Goal: Find contact information: Obtain details needed to contact an individual or organization

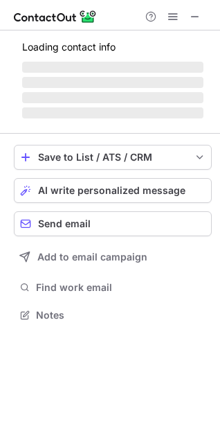
scroll to position [323, 220]
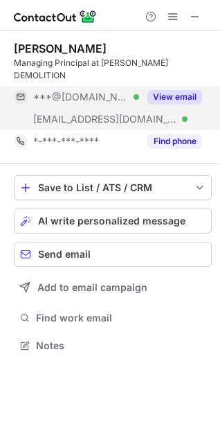
click at [165, 90] on button "View email" at bounding box center [174, 97] width 55 height 14
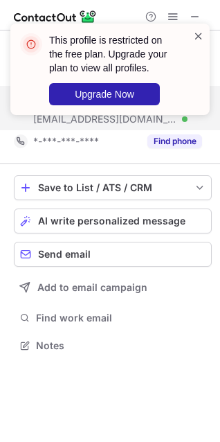
click at [201, 38] on span at bounding box center [198, 36] width 11 height 14
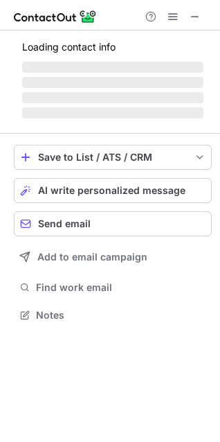
scroll to position [323, 220]
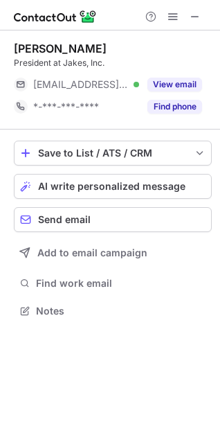
scroll to position [300, 220]
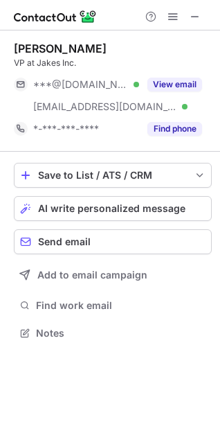
scroll to position [323, 220]
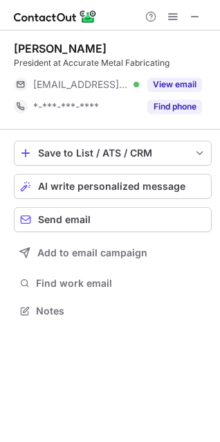
scroll to position [6, 6]
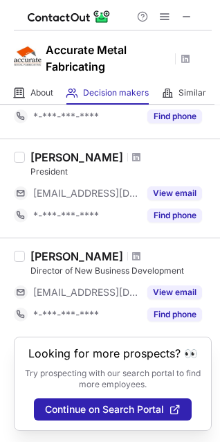
scroll to position [544, 0]
click at [132, 251] on span at bounding box center [136, 256] width 8 height 11
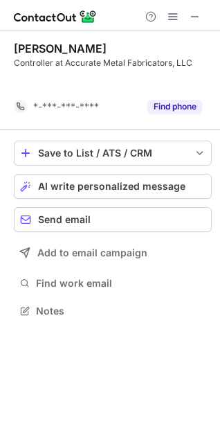
scroll to position [278, 220]
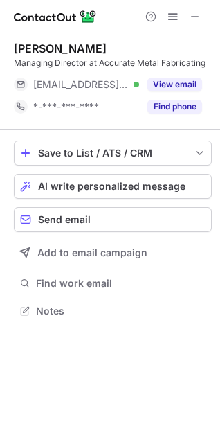
scroll to position [300, 220]
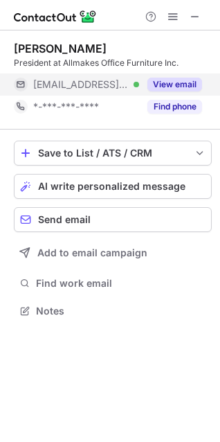
click at [178, 80] on button "View email" at bounding box center [174, 85] width 55 height 14
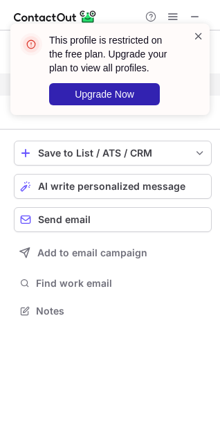
click at [201, 31] on span at bounding box center [198, 36] width 11 height 14
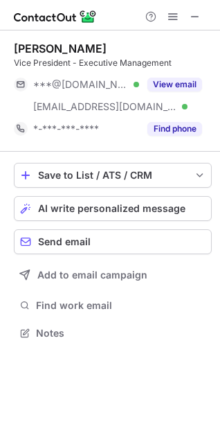
scroll to position [323, 220]
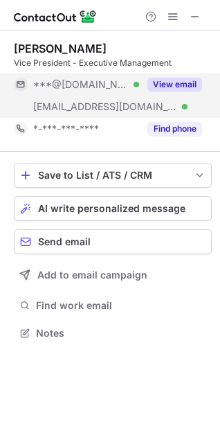
click at [179, 81] on button "View email" at bounding box center [174, 85] width 55 height 14
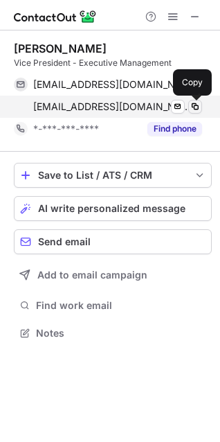
click at [199, 105] on span at bounding box center [195, 106] width 11 height 11
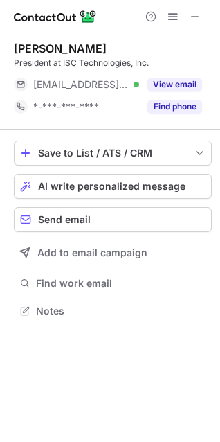
scroll to position [300, 220]
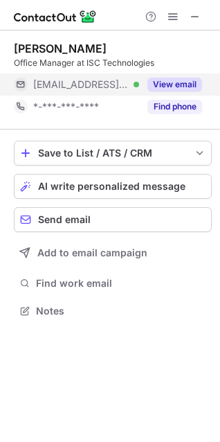
click at [176, 84] on button "View email" at bounding box center [174, 85] width 55 height 14
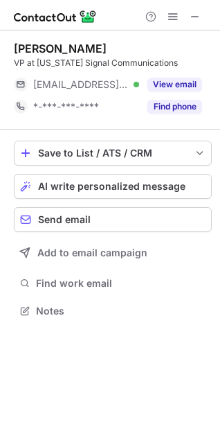
scroll to position [300, 220]
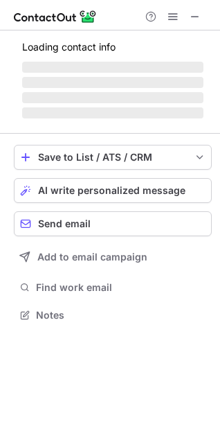
scroll to position [6, 6]
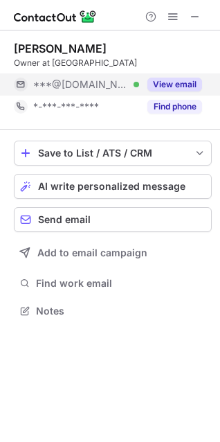
click at [174, 89] on button "View email" at bounding box center [174, 85] width 55 height 14
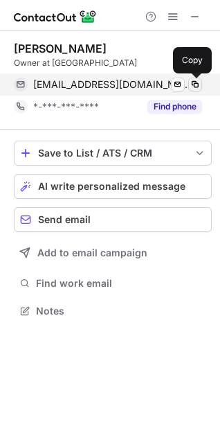
click at [196, 89] on span at bounding box center [195, 84] width 11 height 11
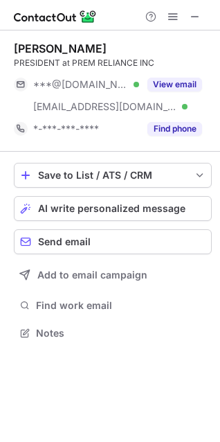
scroll to position [323, 220]
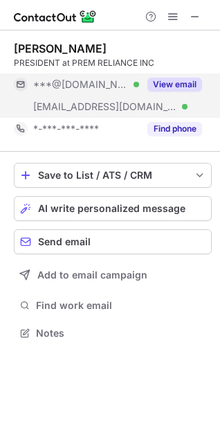
click at [181, 86] on button "View email" at bounding box center [174, 85] width 55 height 14
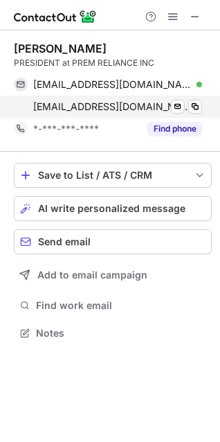
click at [200, 100] on div "prakash@premreliance.com Verified Send email Copy" at bounding box center [108, 107] width 188 height 22
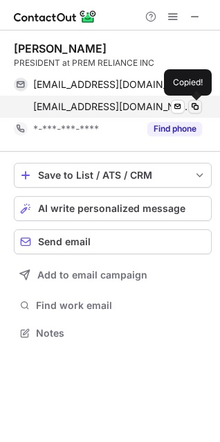
click at [196, 102] on span at bounding box center [195, 106] width 11 height 11
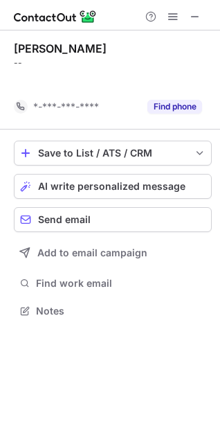
scroll to position [278, 220]
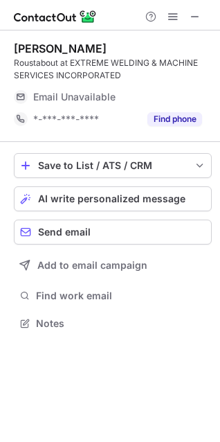
scroll to position [313, 220]
